Goal: Use online tool/utility: Utilize a website feature to perform a specific function

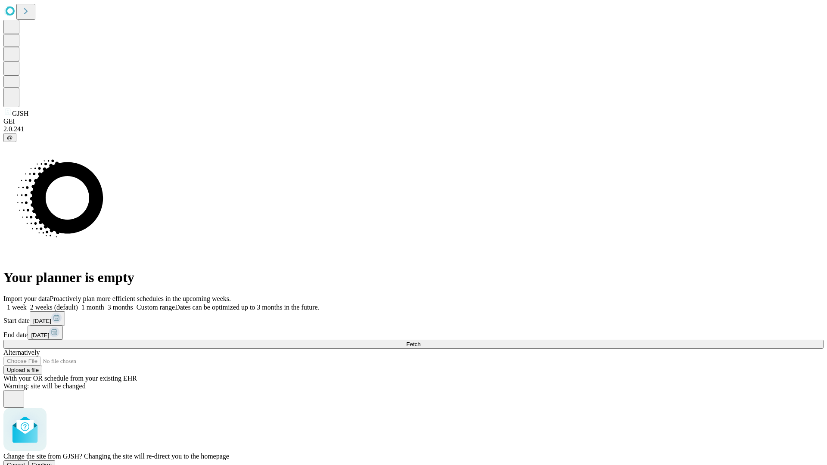
click at [52, 462] on span "Confirm" at bounding box center [42, 465] width 20 height 6
click at [78, 304] on label "2 weeks (default)" at bounding box center [52, 307] width 51 height 7
click at [420, 341] on span "Fetch" at bounding box center [413, 344] width 14 height 6
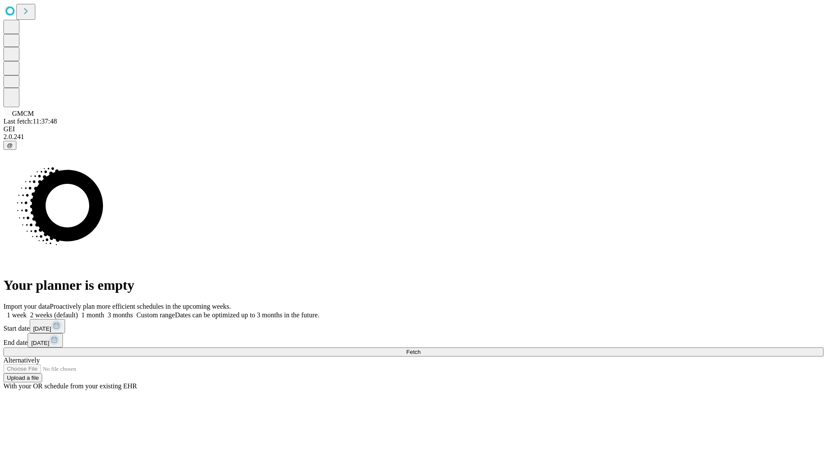
click at [78, 311] on label "2 weeks (default)" at bounding box center [52, 314] width 51 height 7
click at [420, 349] on span "Fetch" at bounding box center [413, 352] width 14 height 6
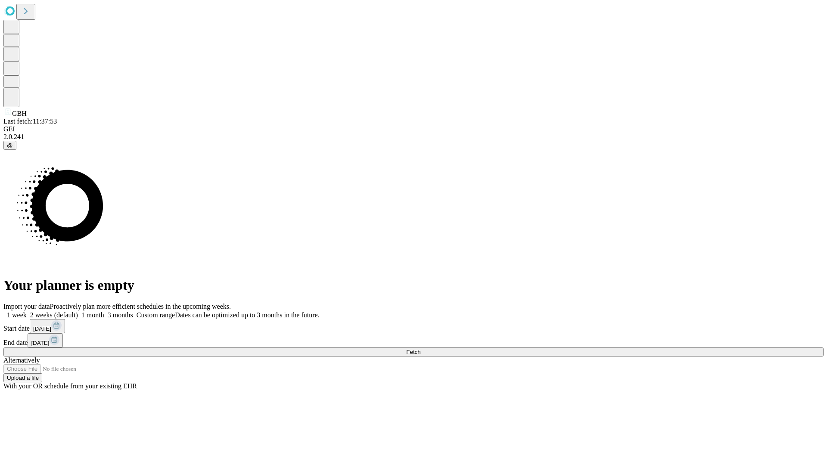
click at [78, 311] on label "2 weeks (default)" at bounding box center [52, 314] width 51 height 7
click at [420, 349] on span "Fetch" at bounding box center [413, 352] width 14 height 6
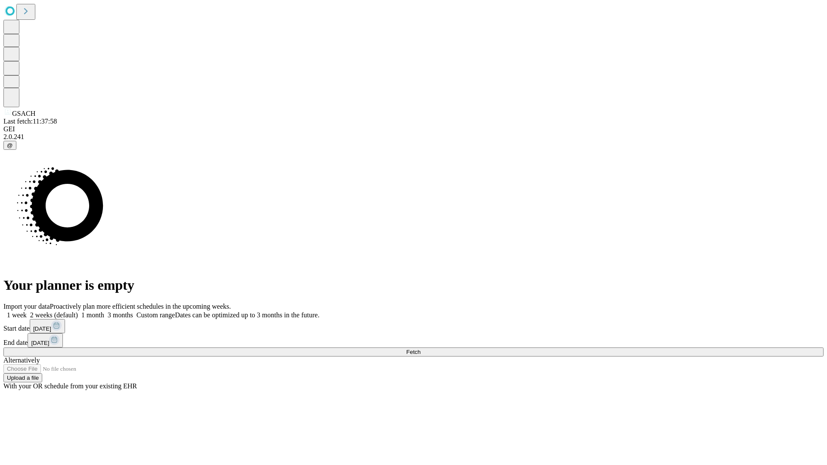
click at [420, 349] on span "Fetch" at bounding box center [413, 352] width 14 height 6
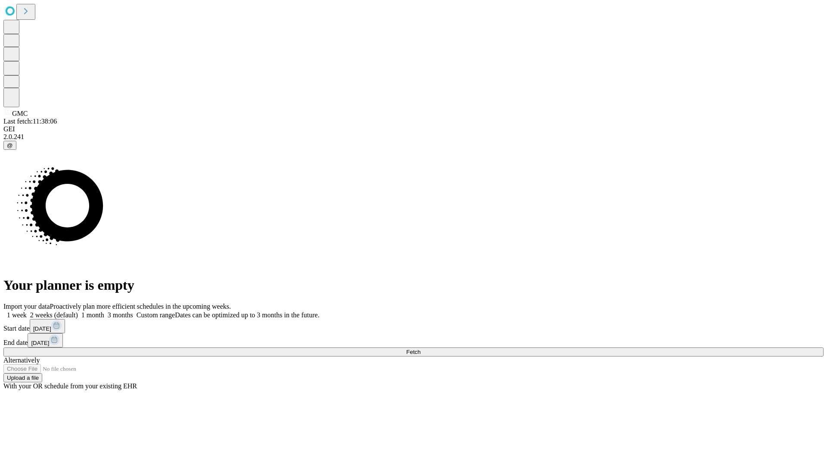
click at [78, 311] on label "2 weeks (default)" at bounding box center [52, 314] width 51 height 7
click at [420, 349] on span "Fetch" at bounding box center [413, 352] width 14 height 6
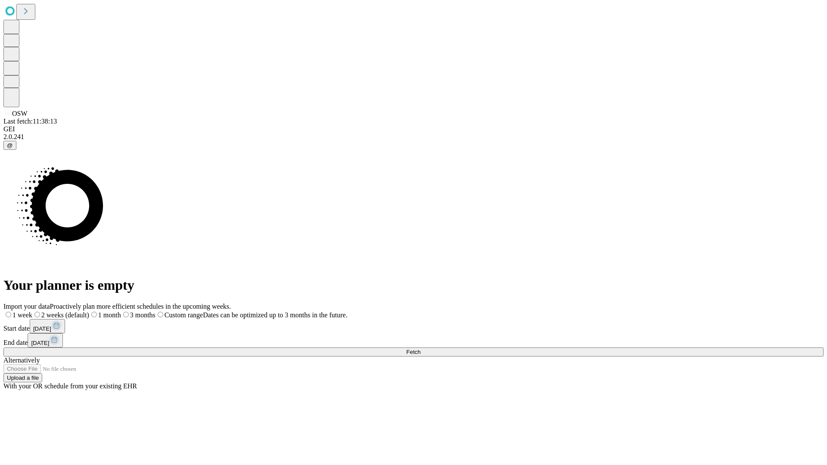
click at [89, 311] on label "2 weeks (default)" at bounding box center [60, 314] width 57 height 7
click at [420, 349] on span "Fetch" at bounding box center [413, 352] width 14 height 6
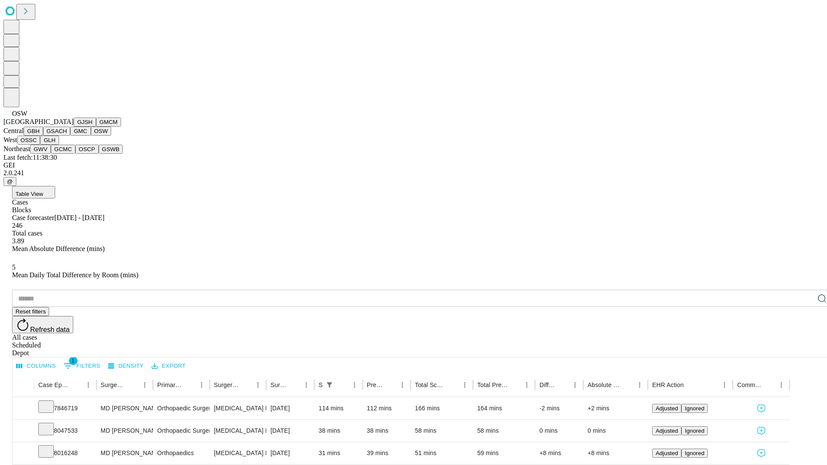
click at [40, 145] on button "OSSC" at bounding box center [28, 140] width 23 height 9
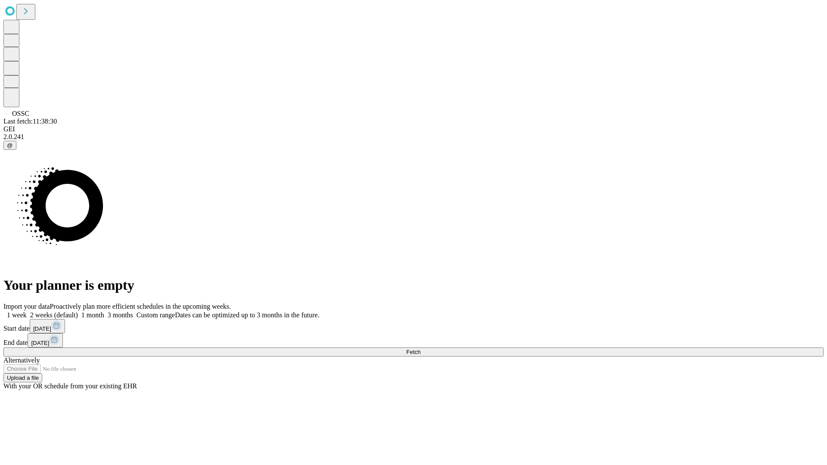
click at [420, 349] on span "Fetch" at bounding box center [413, 352] width 14 height 6
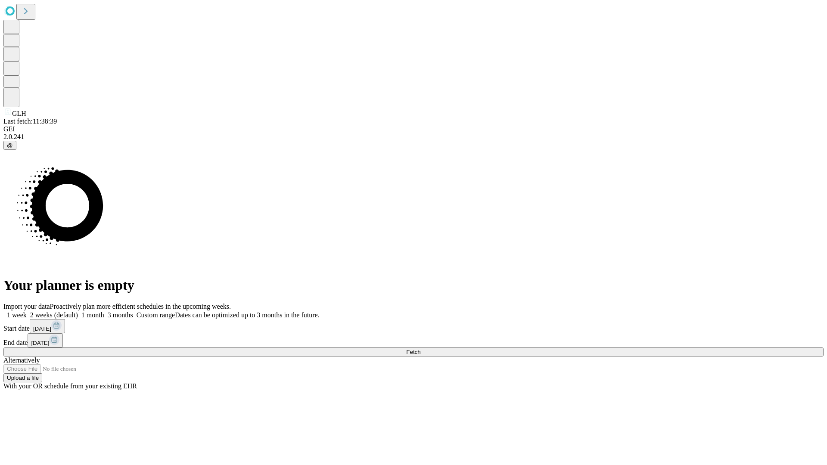
click at [78, 311] on label "2 weeks (default)" at bounding box center [52, 314] width 51 height 7
click at [420, 349] on span "Fetch" at bounding box center [413, 352] width 14 height 6
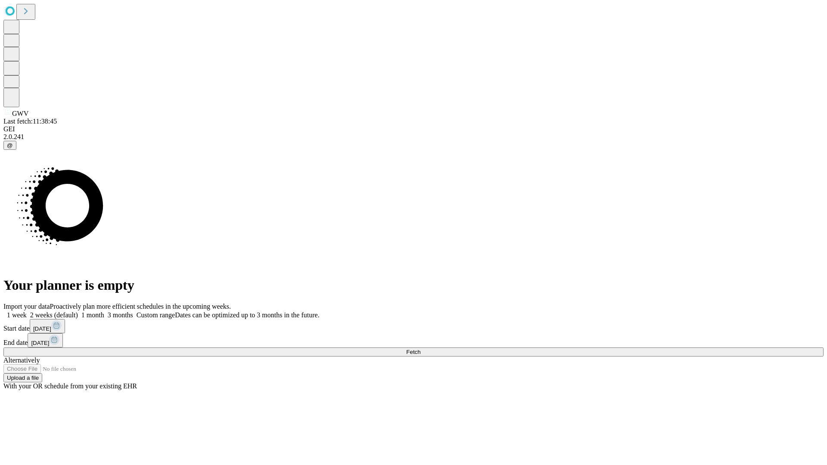
click at [78, 311] on label "2 weeks (default)" at bounding box center [52, 314] width 51 height 7
click at [420, 349] on span "Fetch" at bounding box center [413, 352] width 14 height 6
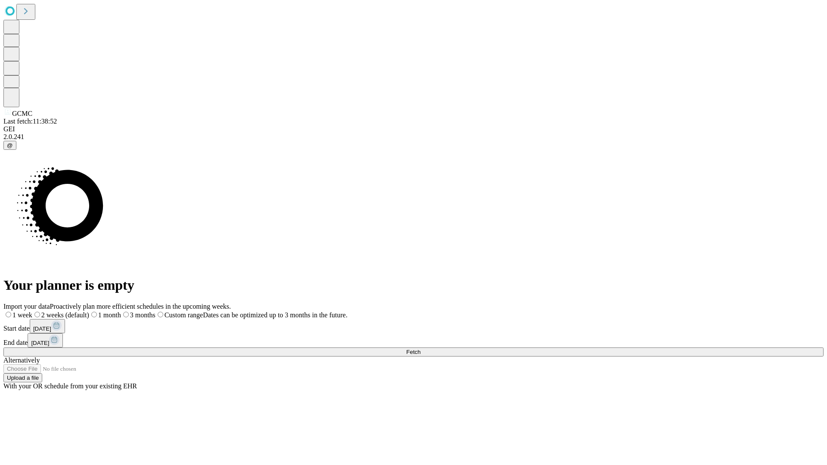
click at [420, 349] on span "Fetch" at bounding box center [413, 352] width 14 height 6
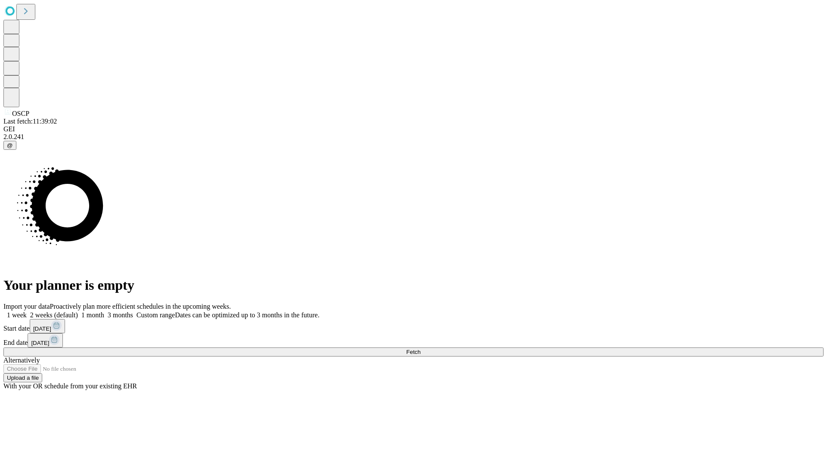
click at [78, 311] on label "2 weeks (default)" at bounding box center [52, 314] width 51 height 7
click at [420, 349] on span "Fetch" at bounding box center [413, 352] width 14 height 6
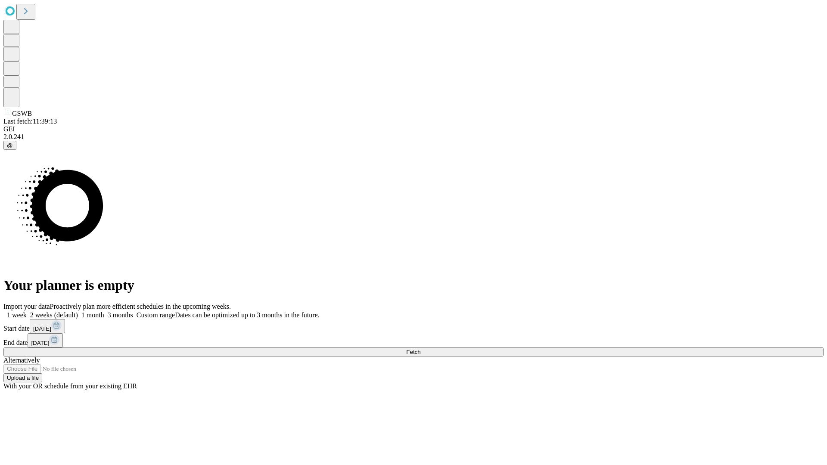
click at [420, 349] on span "Fetch" at bounding box center [413, 352] width 14 height 6
